Goal: Task Accomplishment & Management: Manage account settings

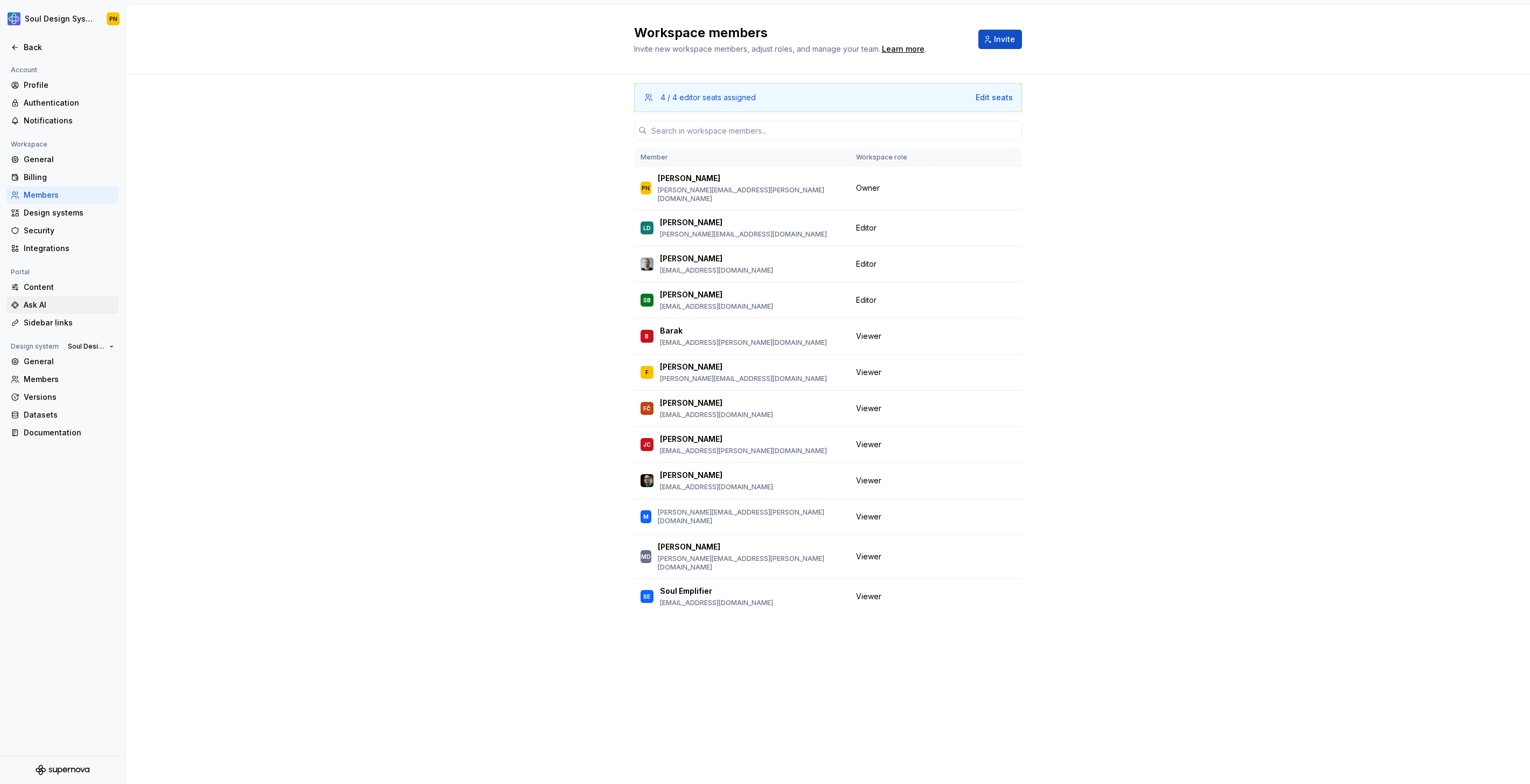
click at [71, 299] on div "Ask AI" at bounding box center [62, 305] width 112 height 17
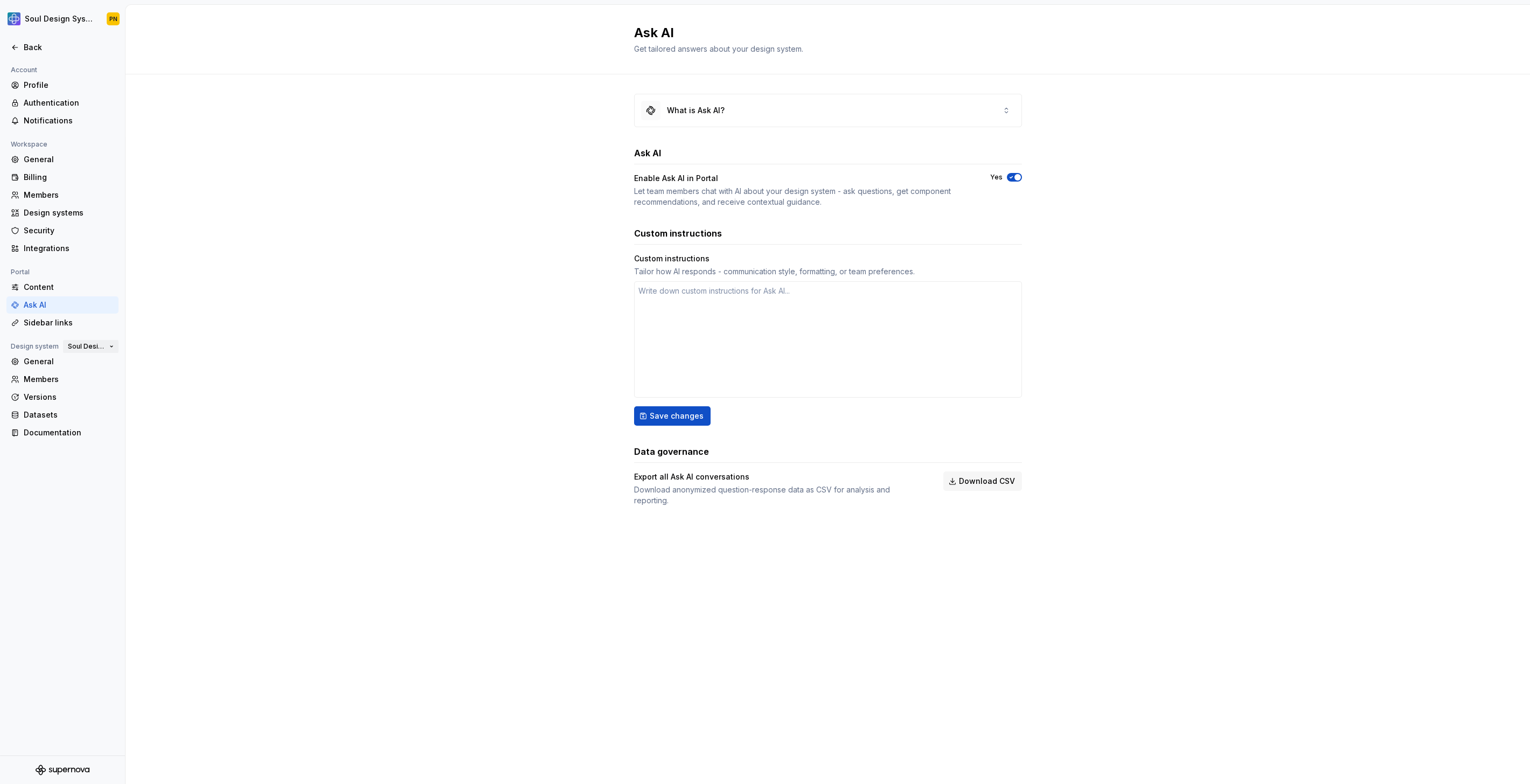
click at [98, 350] on span "Soul Design System" at bounding box center [86, 346] width 37 height 9
click at [93, 346] on span "Soul Design System" at bounding box center [86, 346] width 37 height 9
click at [92, 359] on div "Emplifi brand" at bounding box center [125, 366] width 125 height 17
click at [92, 359] on div "General" at bounding box center [69, 362] width 90 height 11
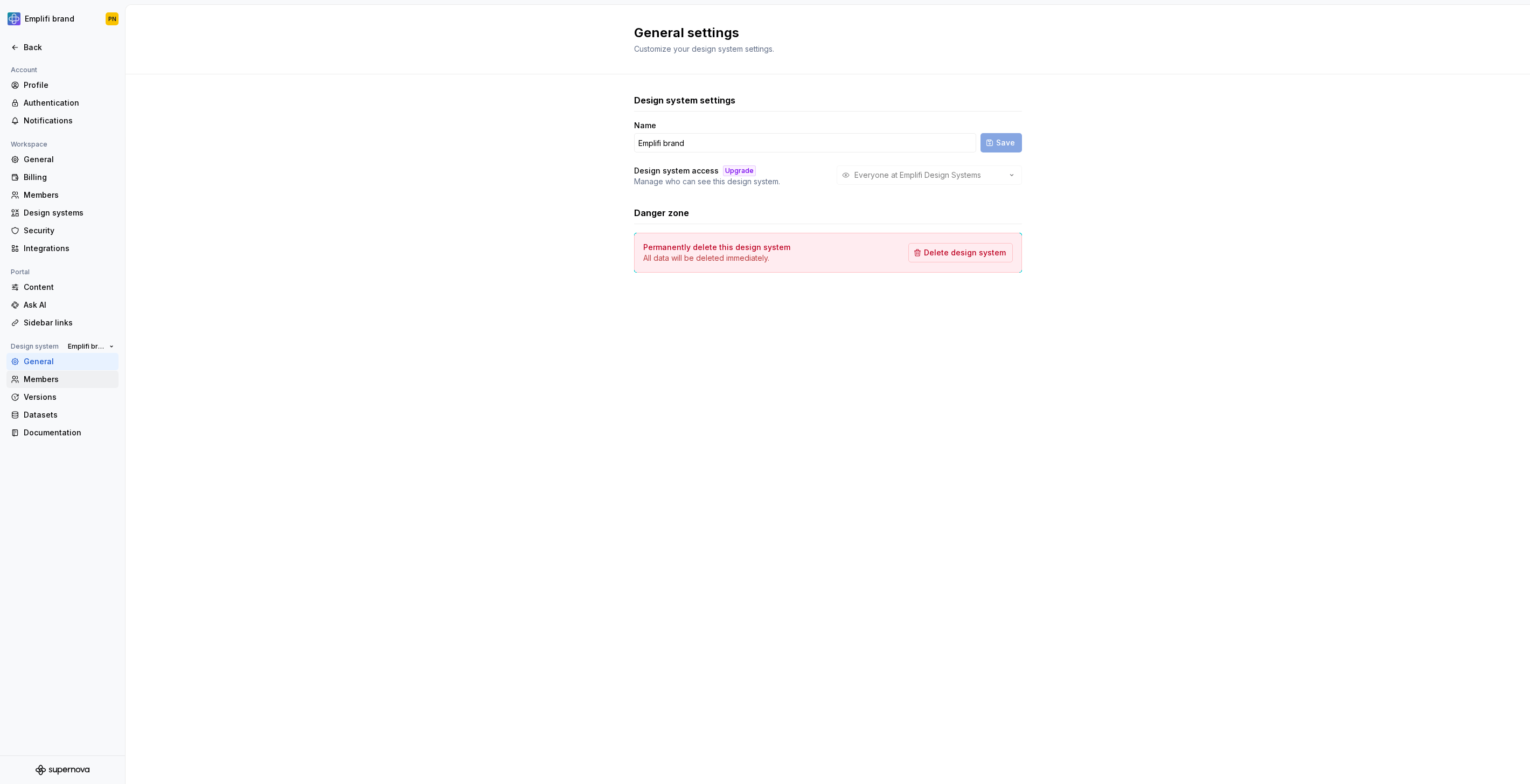
click at [90, 374] on div "Members" at bounding box center [69, 379] width 90 height 11
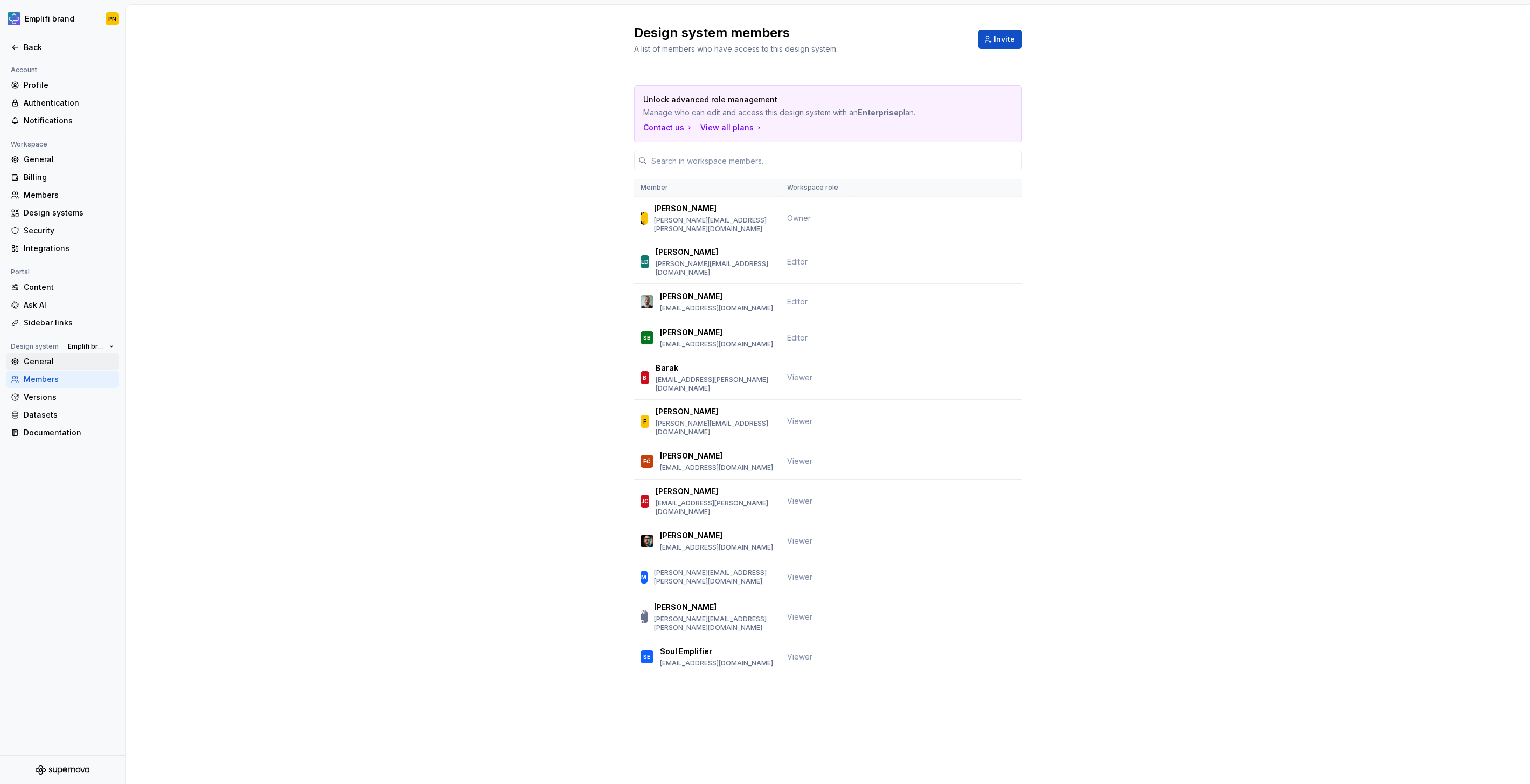
click at [80, 368] on div "General" at bounding box center [62, 361] width 112 height 17
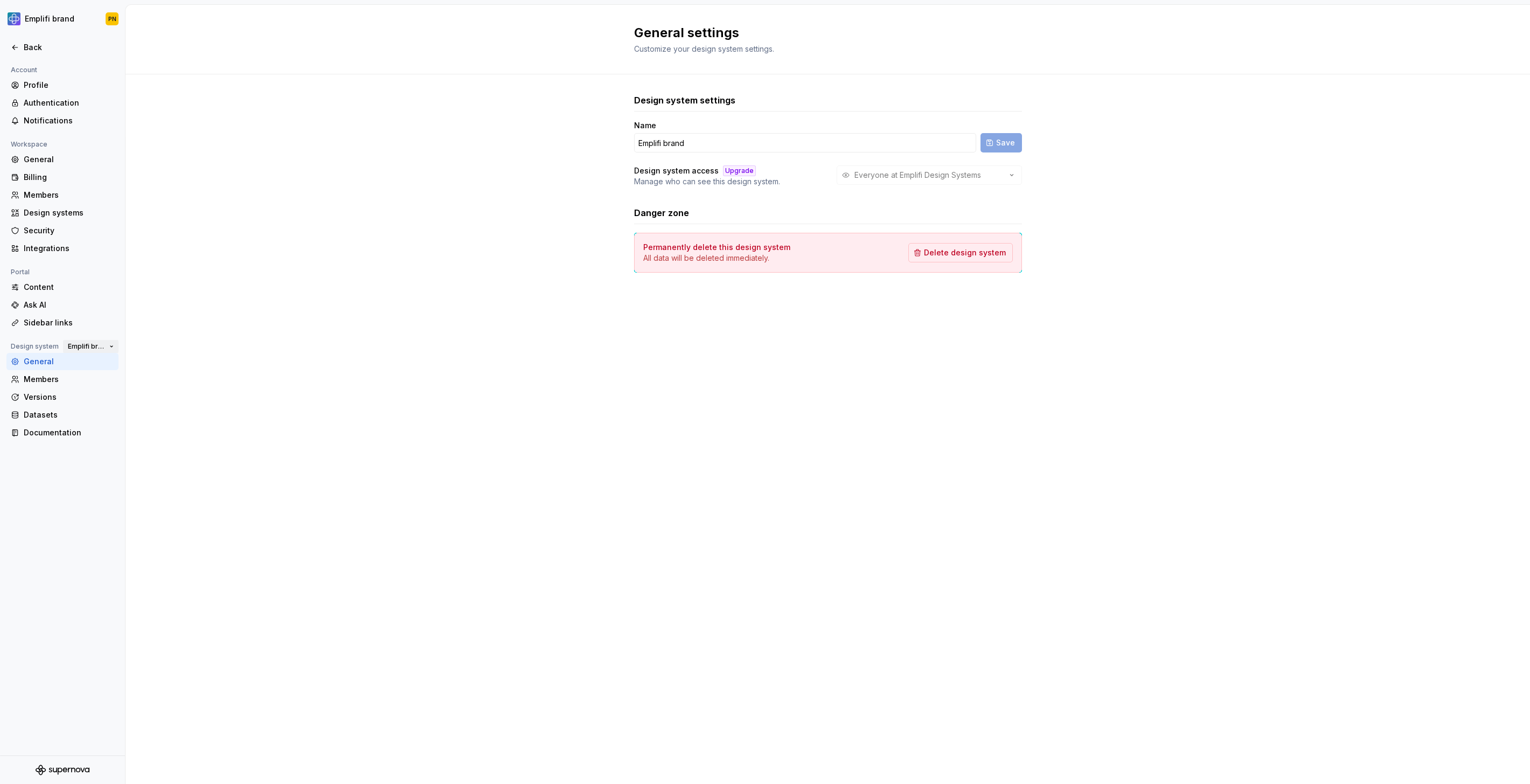
click at [84, 346] on span "Emplifi brand" at bounding box center [86, 346] width 37 height 9
click at [90, 379] on div "Soul Design System" at bounding box center [116, 383] width 75 height 11
click at [60, 296] on div "Ask AI" at bounding box center [62, 305] width 112 height 17
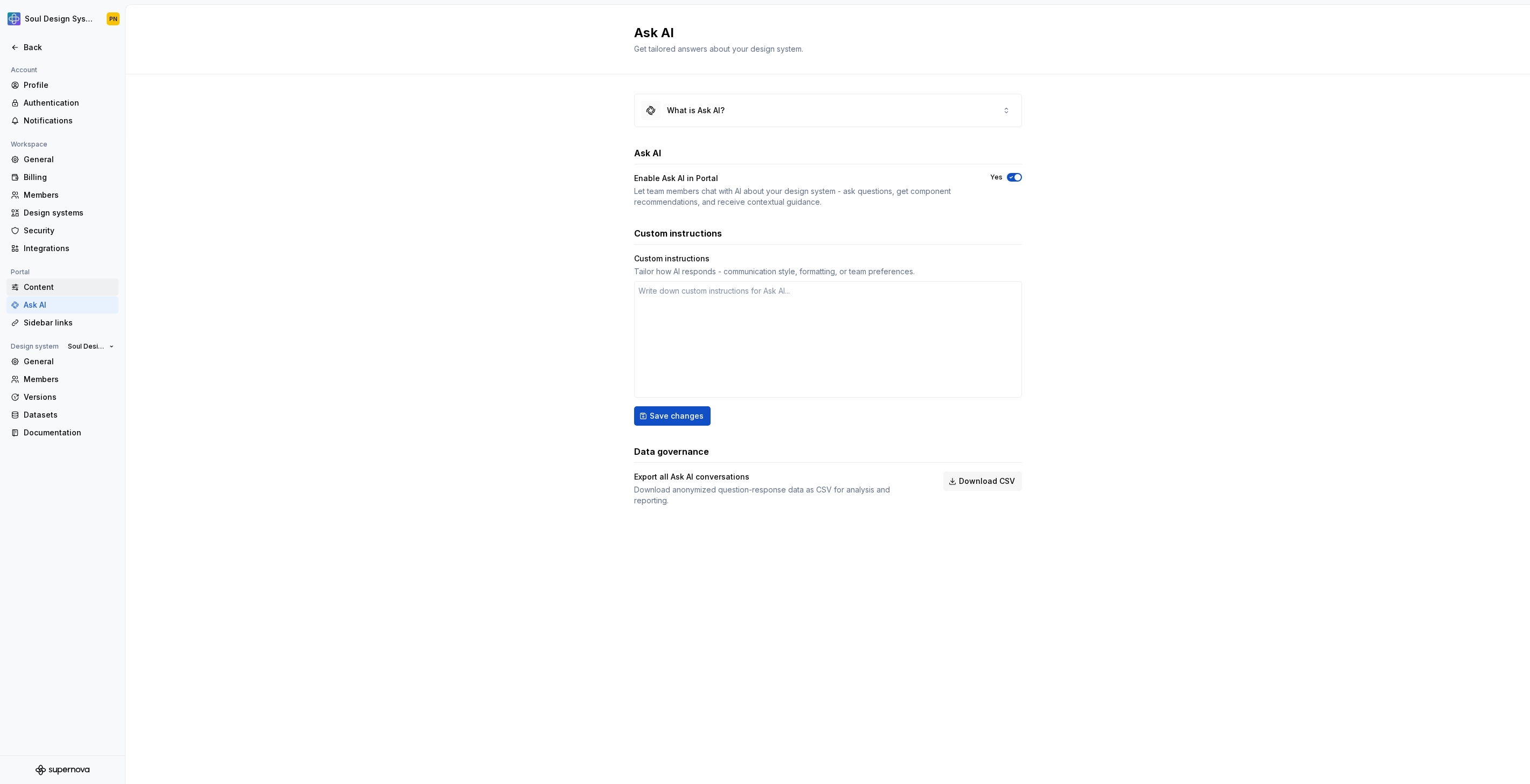
click at [60, 290] on div "Content" at bounding box center [69, 287] width 90 height 11
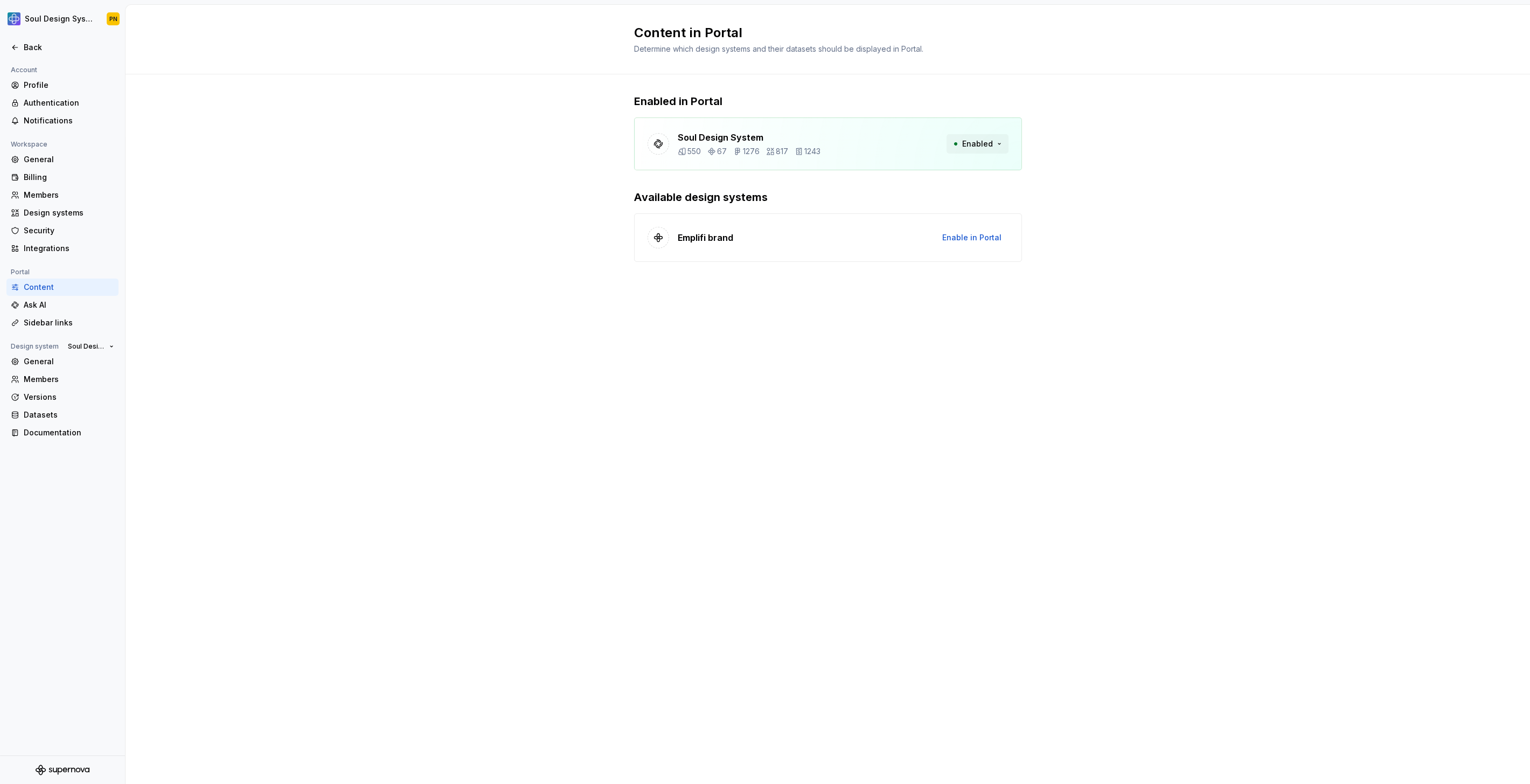
click at [973, 140] on span "Enabled" at bounding box center [977, 144] width 31 height 11
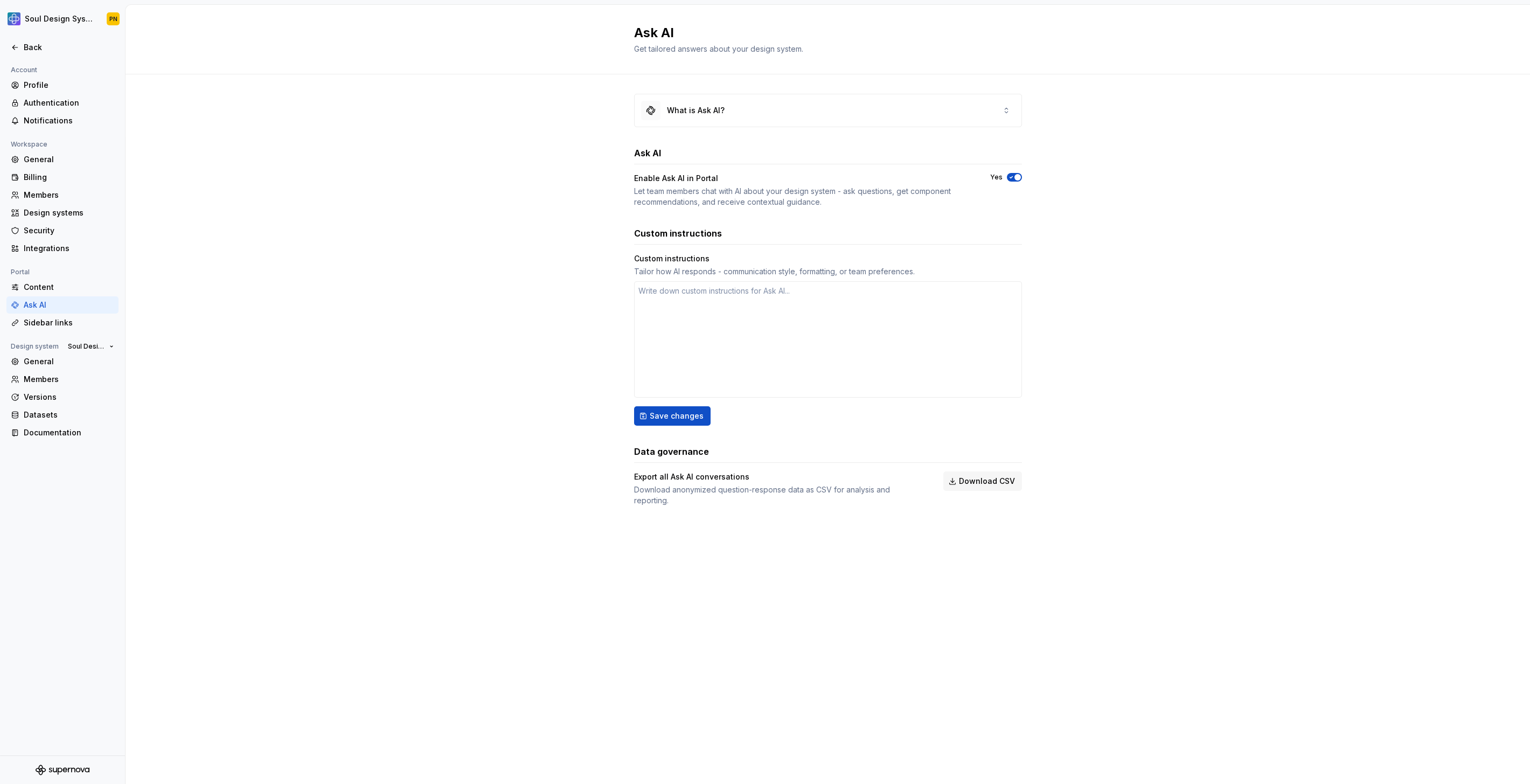
type textarea "*"
